Goal: Information Seeking & Learning: Find specific page/section

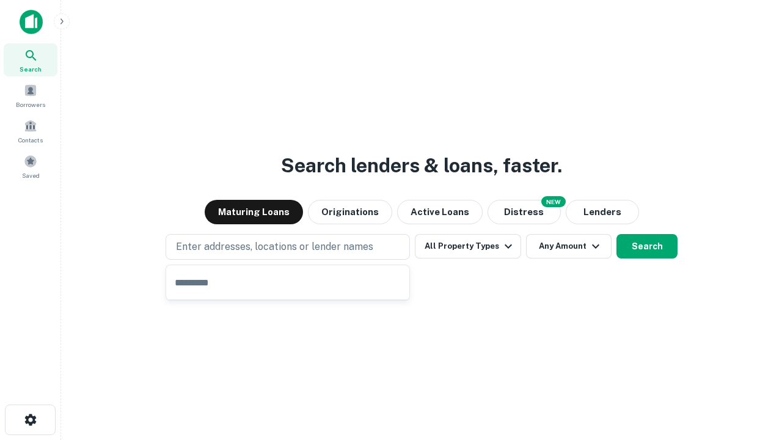
type input "**********"
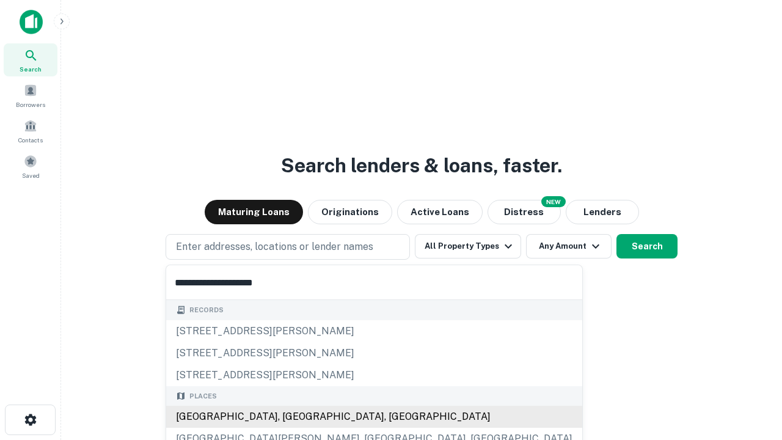
click at [292, 417] on div "Santa Monica, CA, USA" at bounding box center [374, 417] width 416 height 22
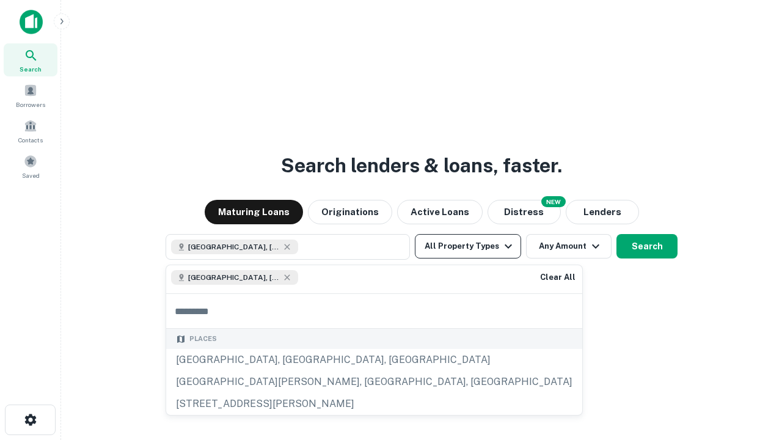
click at [468, 246] on button "All Property Types" at bounding box center [468, 246] width 106 height 24
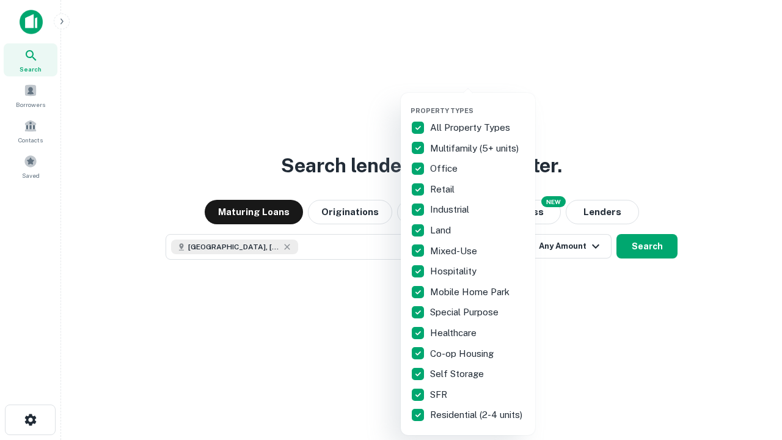
click at [478, 103] on button "button" at bounding box center [478, 103] width 134 height 1
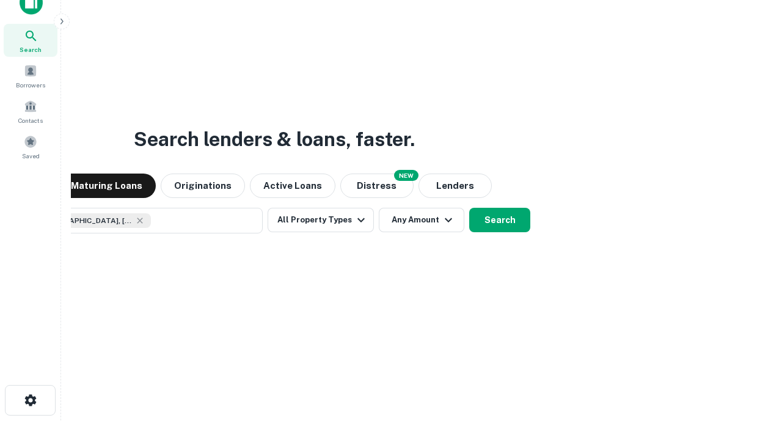
scroll to position [88, 346]
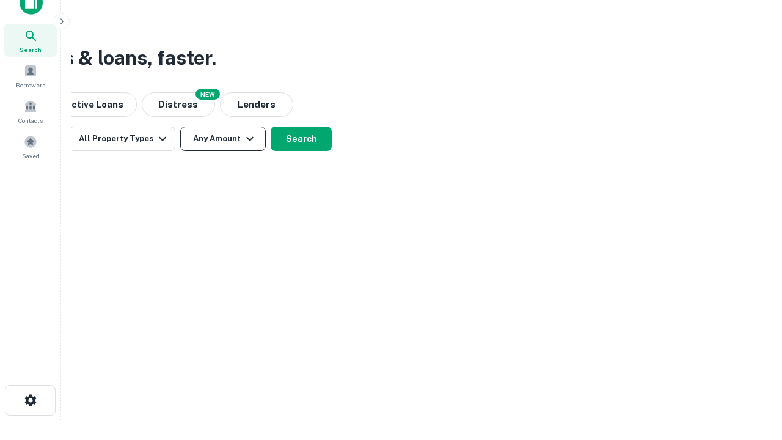
click at [223, 139] on button "Any Amount" at bounding box center [223, 138] width 86 height 24
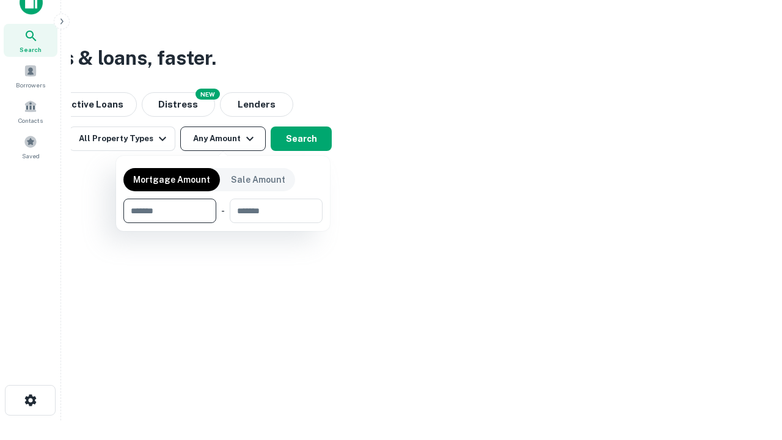
type input "*******"
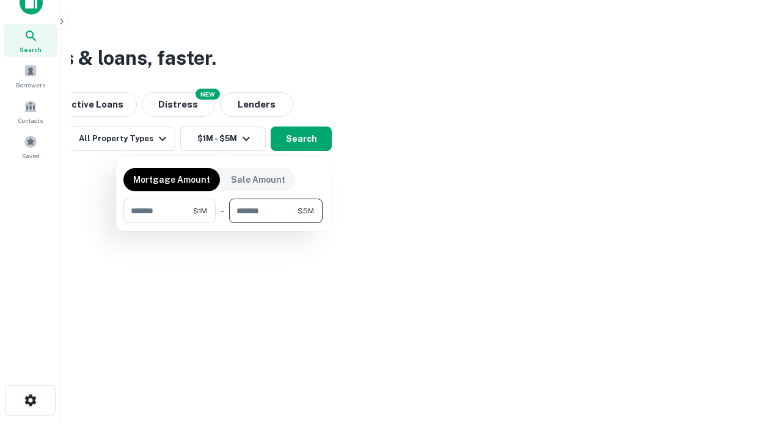
type input "*******"
click at [223, 223] on button "button" at bounding box center [222, 223] width 199 height 1
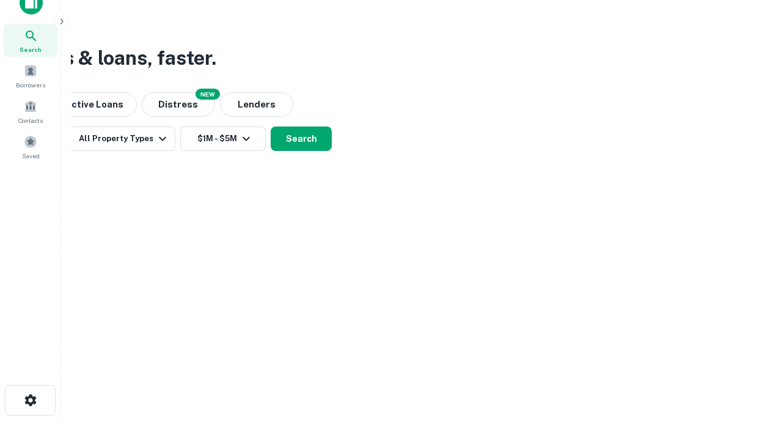
scroll to position [20, 0]
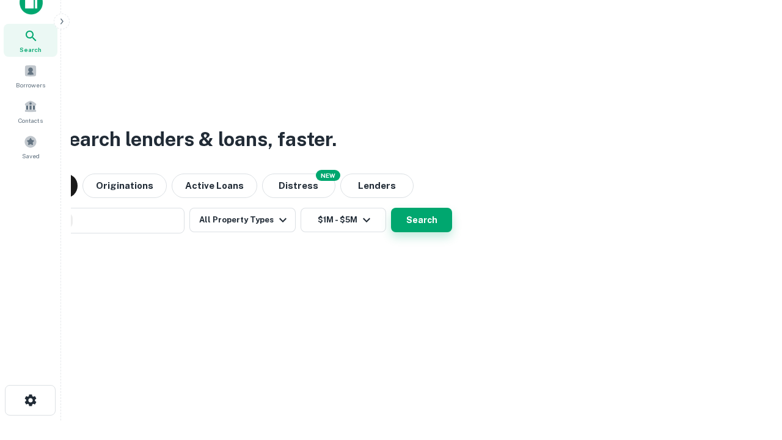
click at [391, 208] on button "Search" at bounding box center [421, 220] width 61 height 24
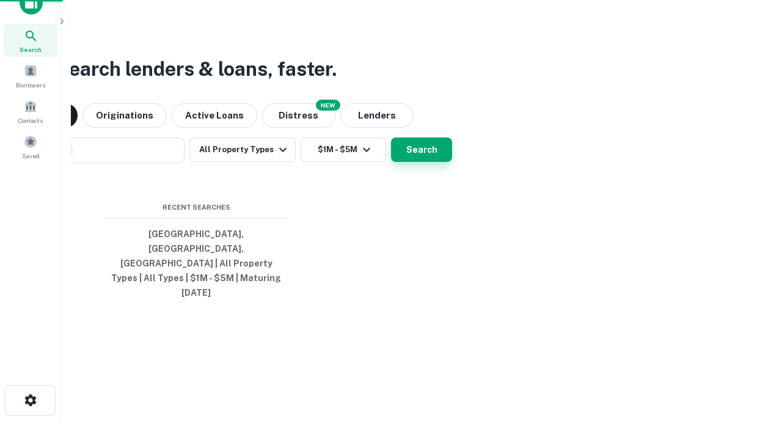
scroll to position [32, 346]
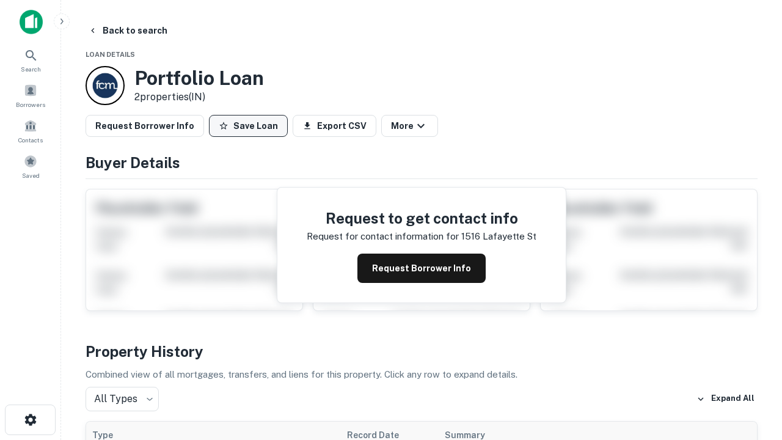
click at [248, 126] on button "Save Loan" at bounding box center [248, 126] width 79 height 22
click at [251, 126] on button "Loan Saved" at bounding box center [251, 126] width 84 height 22
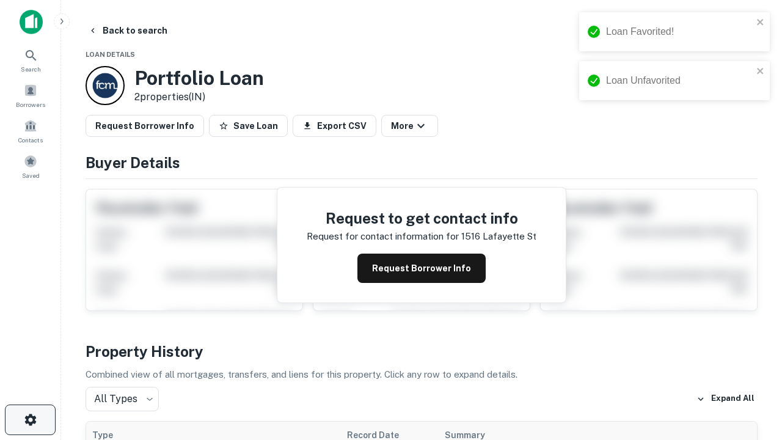
click at [30, 420] on icon "button" at bounding box center [30, 419] width 15 height 15
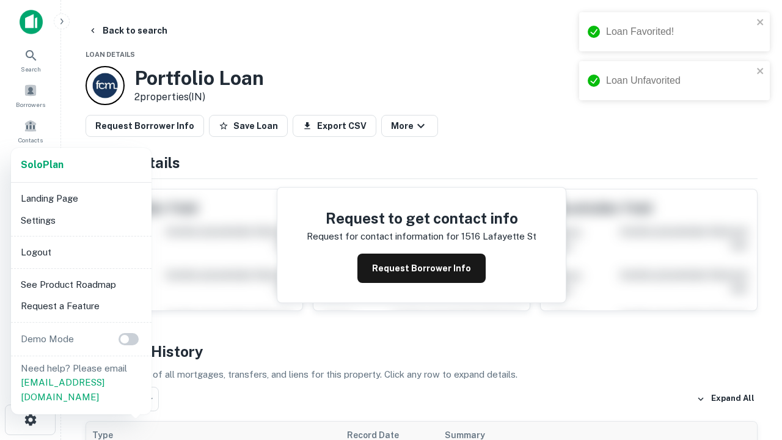
click at [81, 252] on li "Logout" at bounding box center [81, 252] width 131 height 22
